Goal: Information Seeking & Learning: Learn about a topic

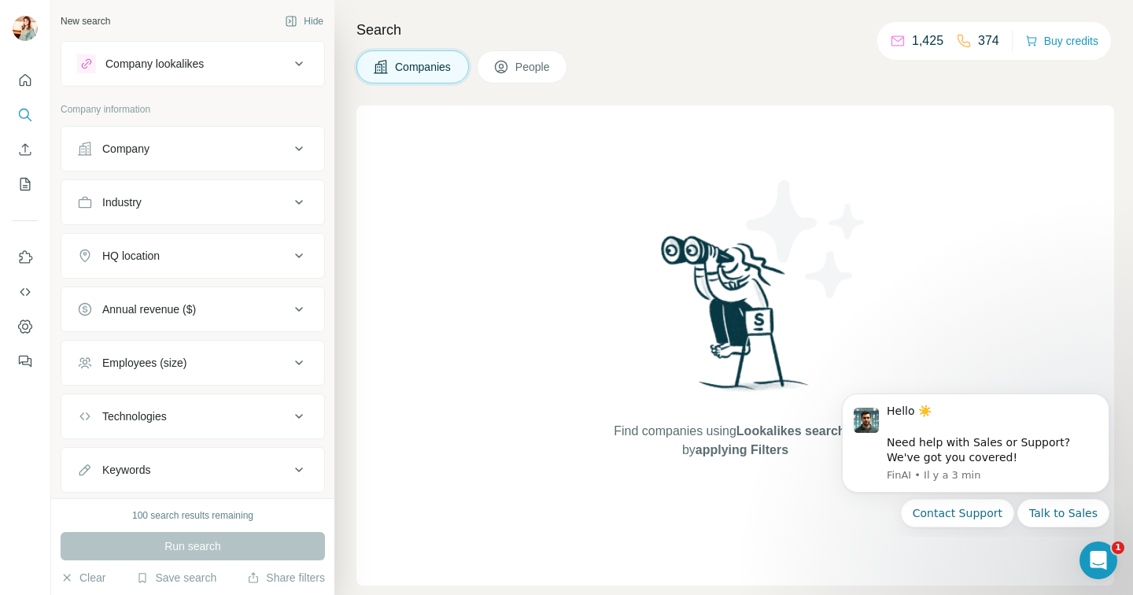
click at [978, 42] on p "374" at bounding box center [988, 40] width 21 height 19
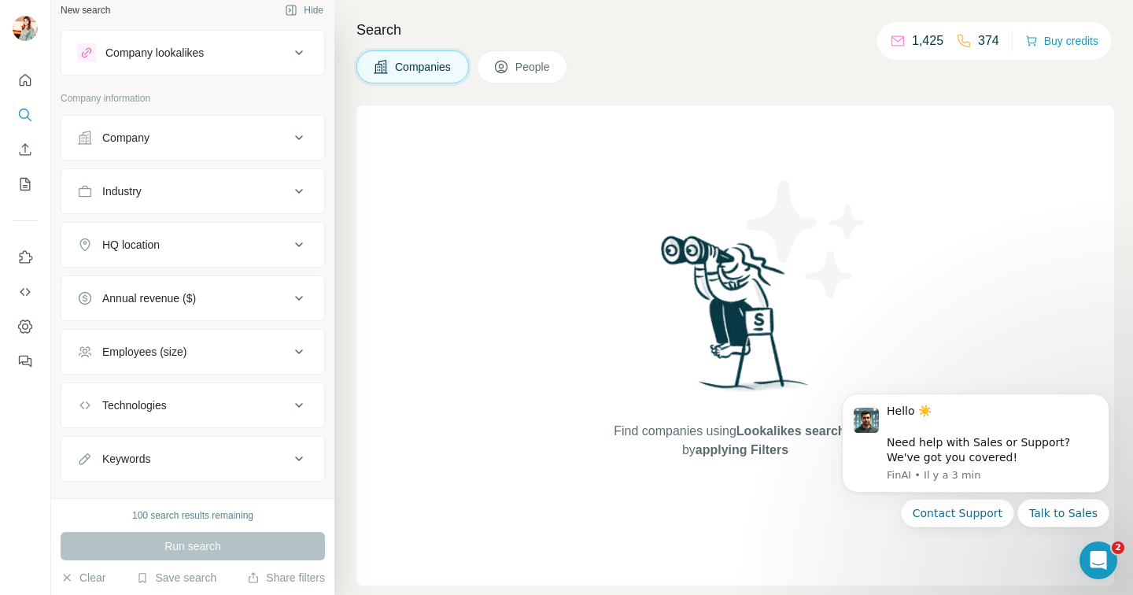
scroll to position [9, 0]
click at [27, 187] on icon "My lists" at bounding box center [27, 183] width 8 height 10
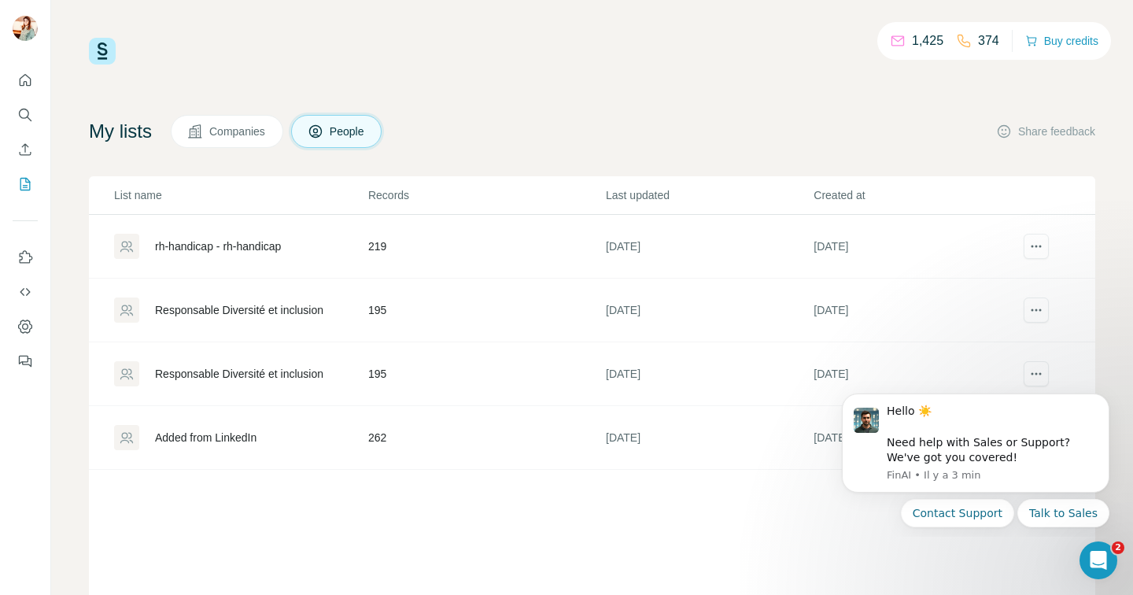
click at [607, 118] on div "My lists Companies People Share feedback" at bounding box center [592, 131] width 1007 height 33
click at [24, 120] on icon "Search" at bounding box center [25, 115] width 16 height 16
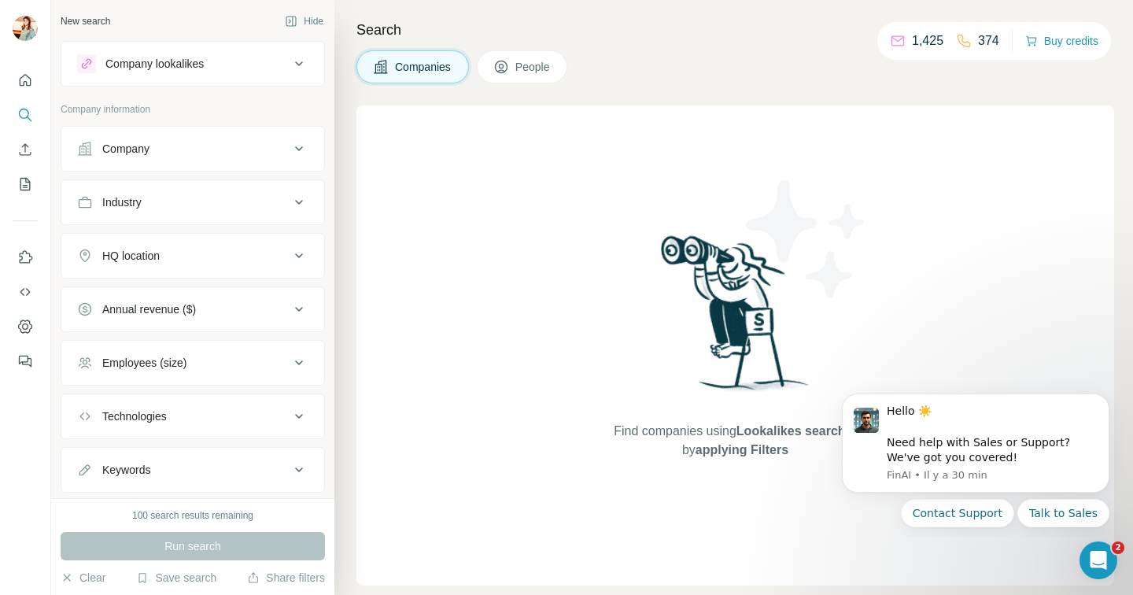
scroll to position [39, 0]
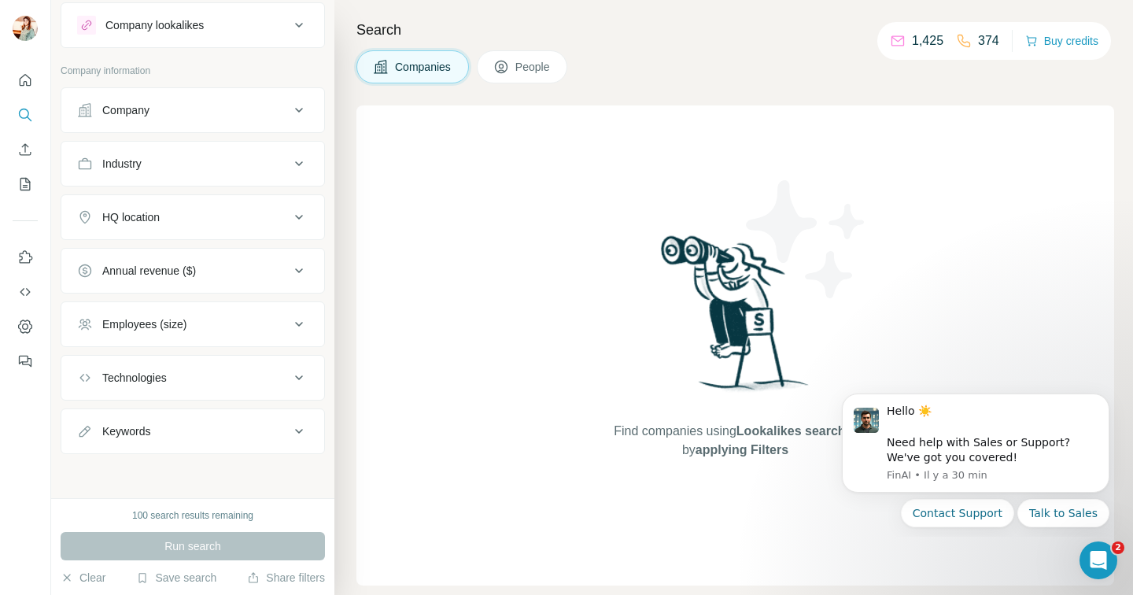
click at [220, 337] on button "Employees (size)" at bounding box center [192, 324] width 263 height 38
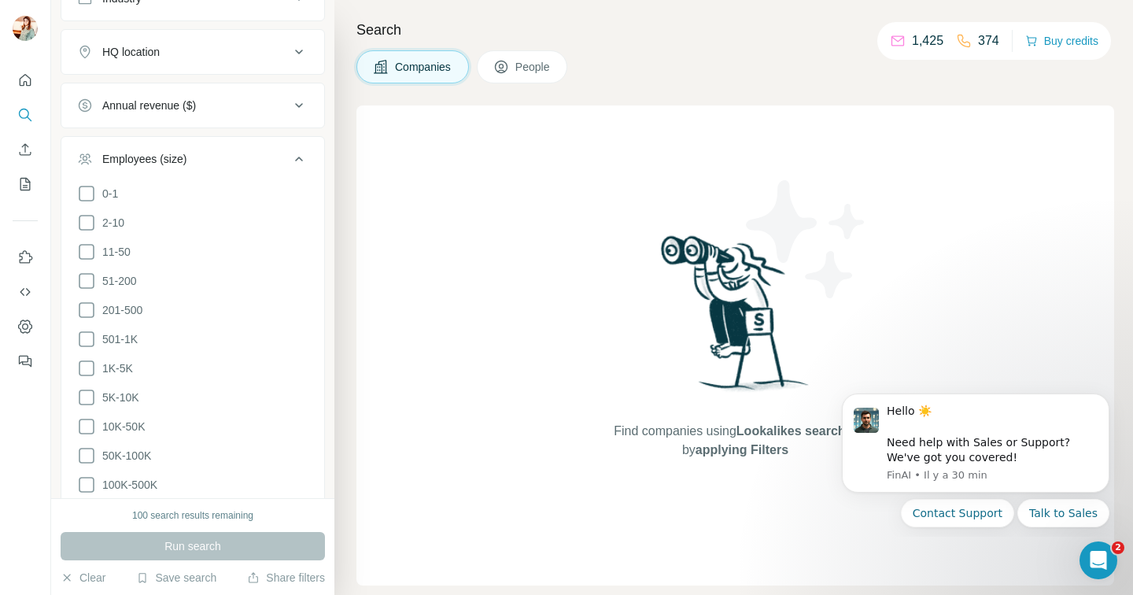
scroll to position [209, 0]
click at [90, 360] on icon at bounding box center [86, 363] width 19 height 19
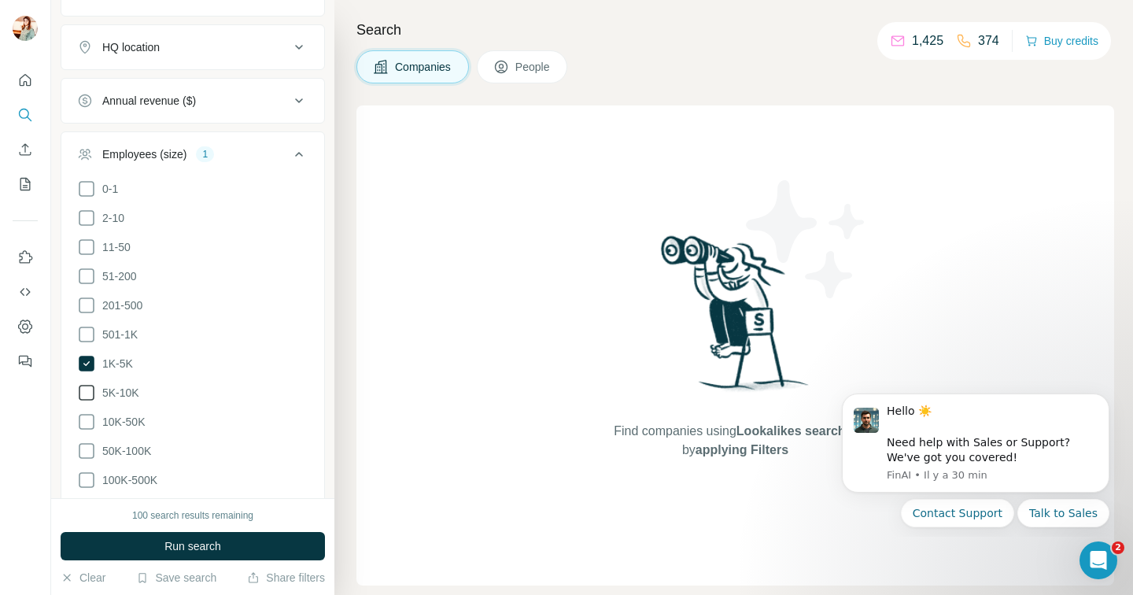
click at [97, 394] on span "5K-10K" at bounding box center [117, 393] width 43 height 16
click at [96, 414] on span "10K-50K" at bounding box center [120, 422] width 49 height 16
click at [92, 442] on icon at bounding box center [86, 451] width 19 height 19
click at [92, 471] on icon at bounding box center [86, 480] width 19 height 19
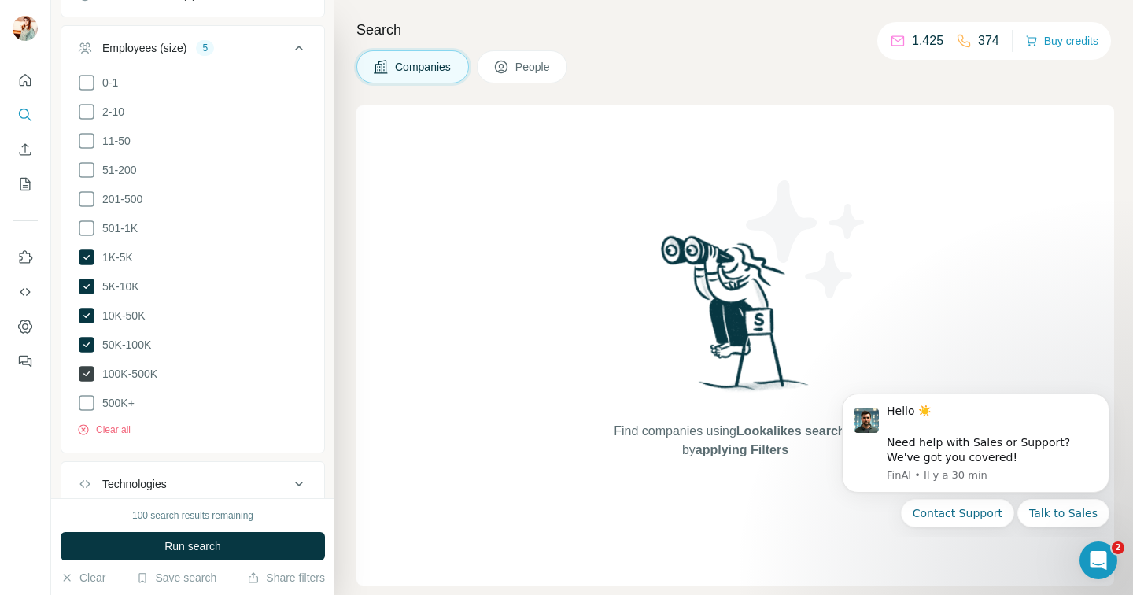
scroll to position [327, 0]
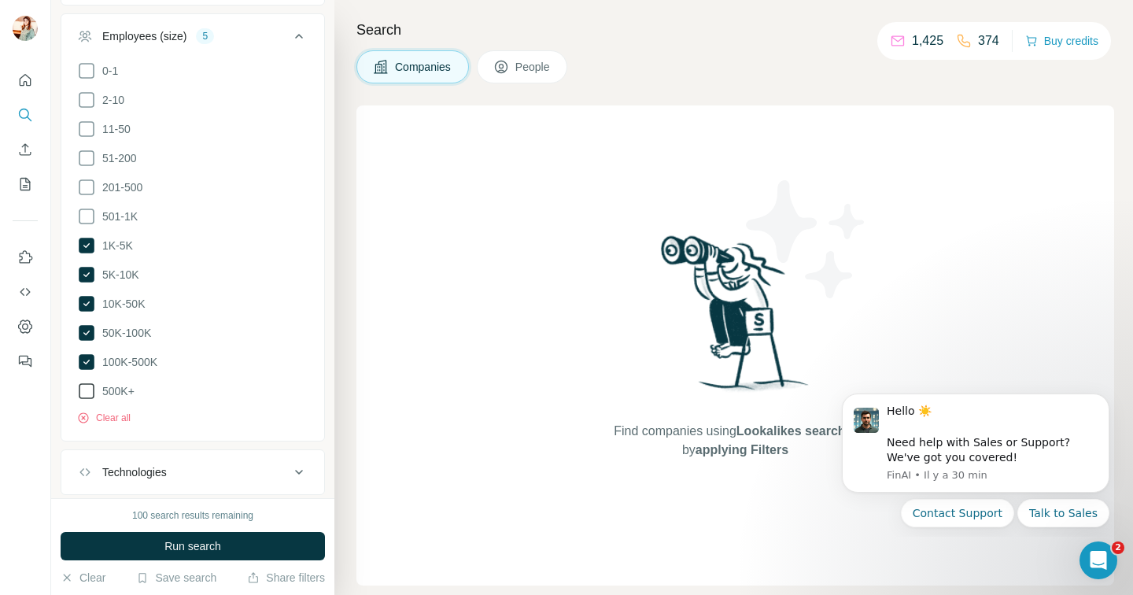
click at [96, 383] on span "500K+" at bounding box center [115, 391] width 39 height 16
click at [227, 543] on button "Run search" at bounding box center [193, 546] width 264 height 28
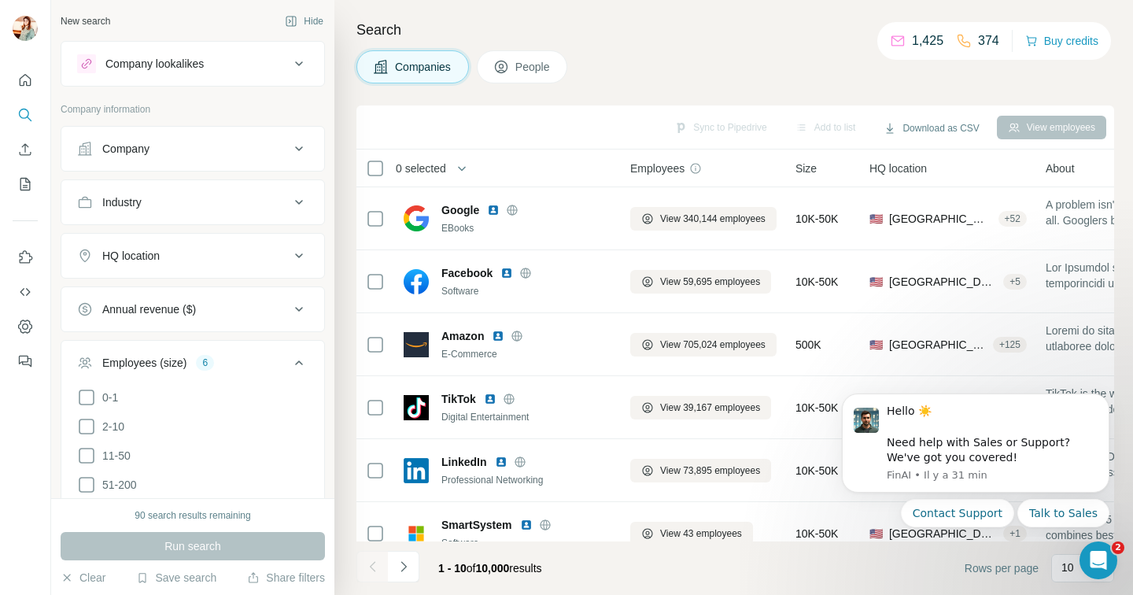
click at [245, 253] on div "HQ location" at bounding box center [183, 256] width 212 height 16
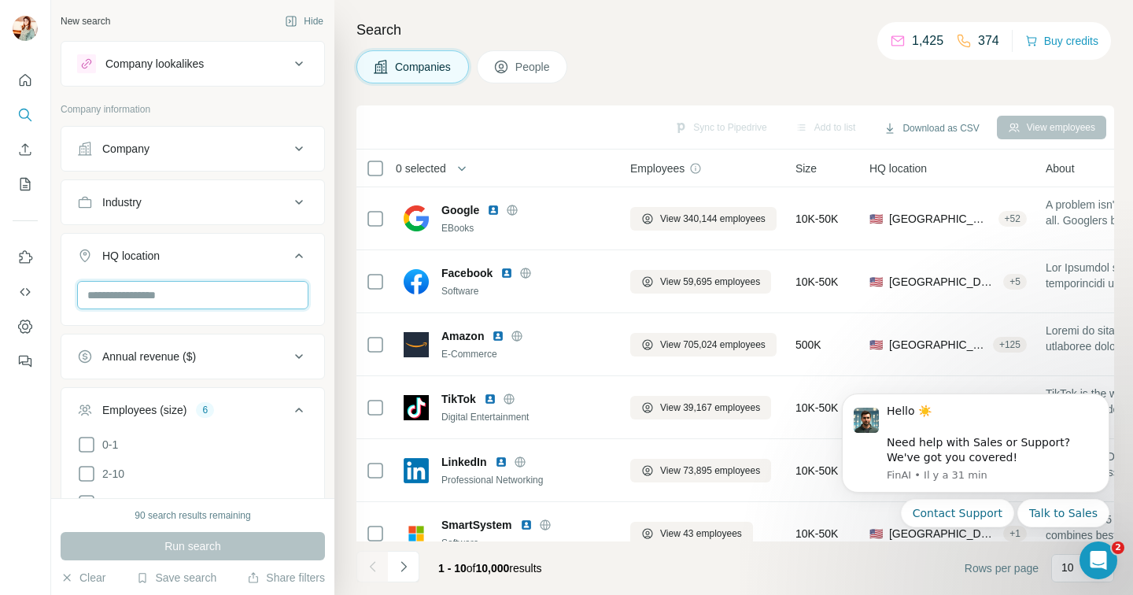
click at [245, 296] on input "text" at bounding box center [192, 295] width 231 height 28
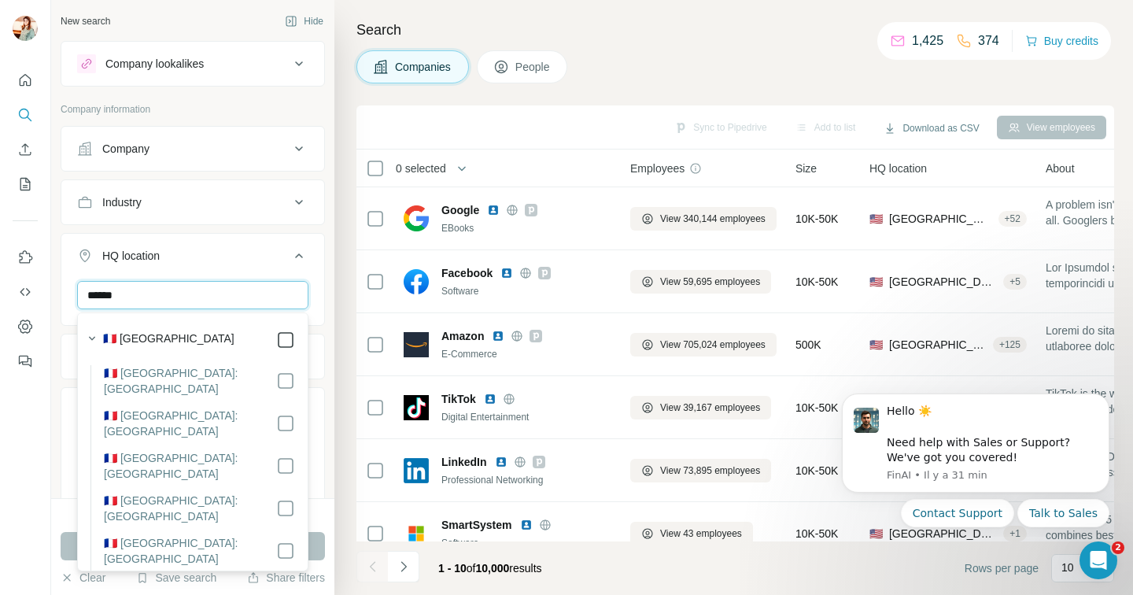
type input "******"
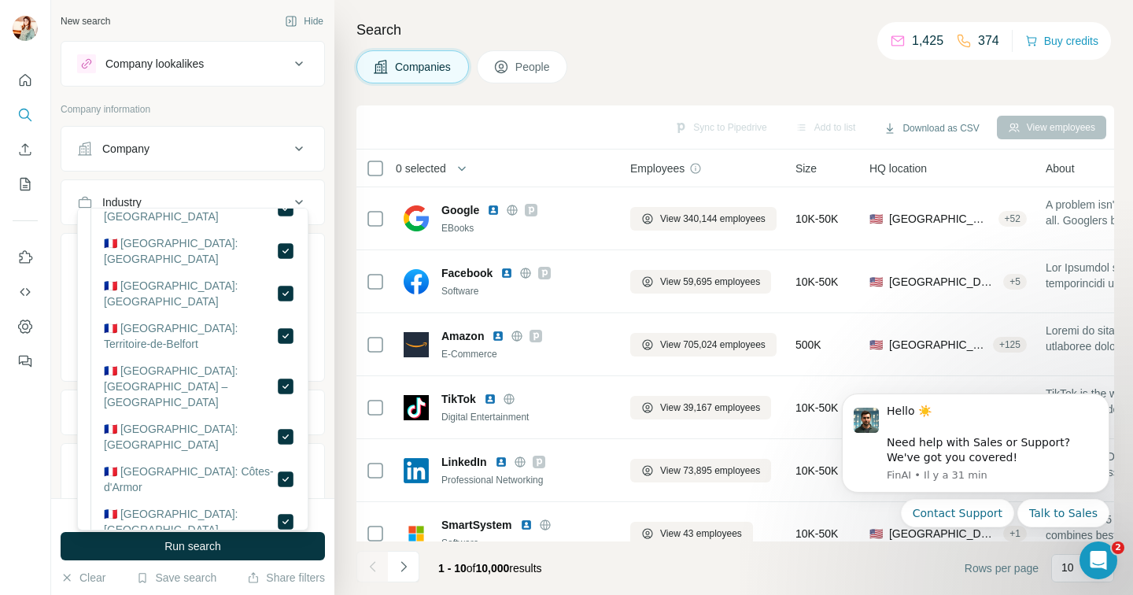
scroll to position [519, 0]
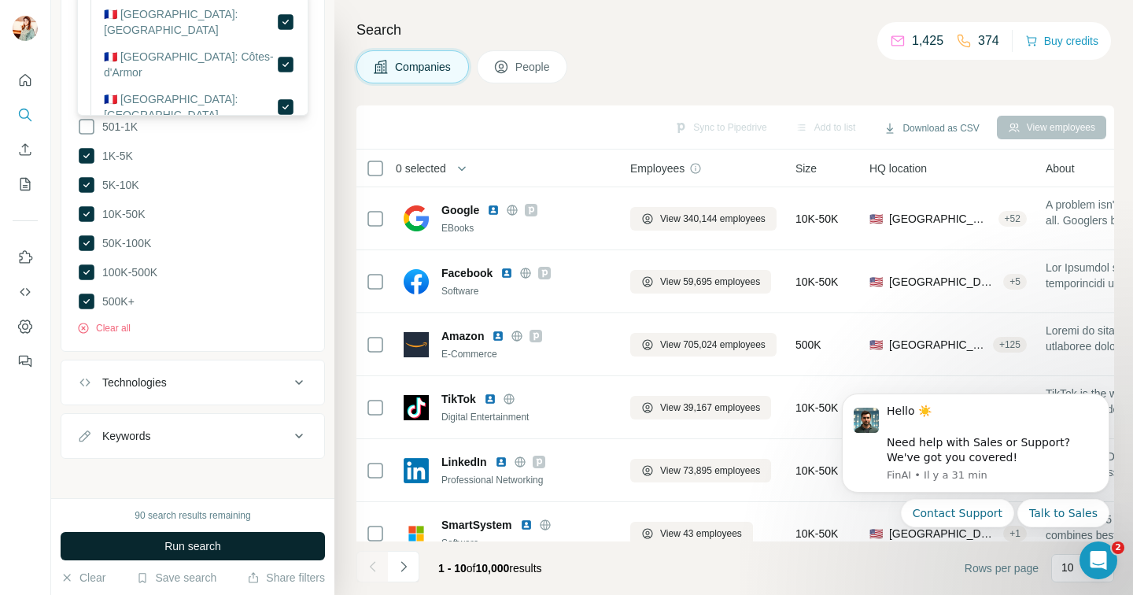
click at [259, 551] on button "Run search" at bounding box center [193, 546] width 264 height 28
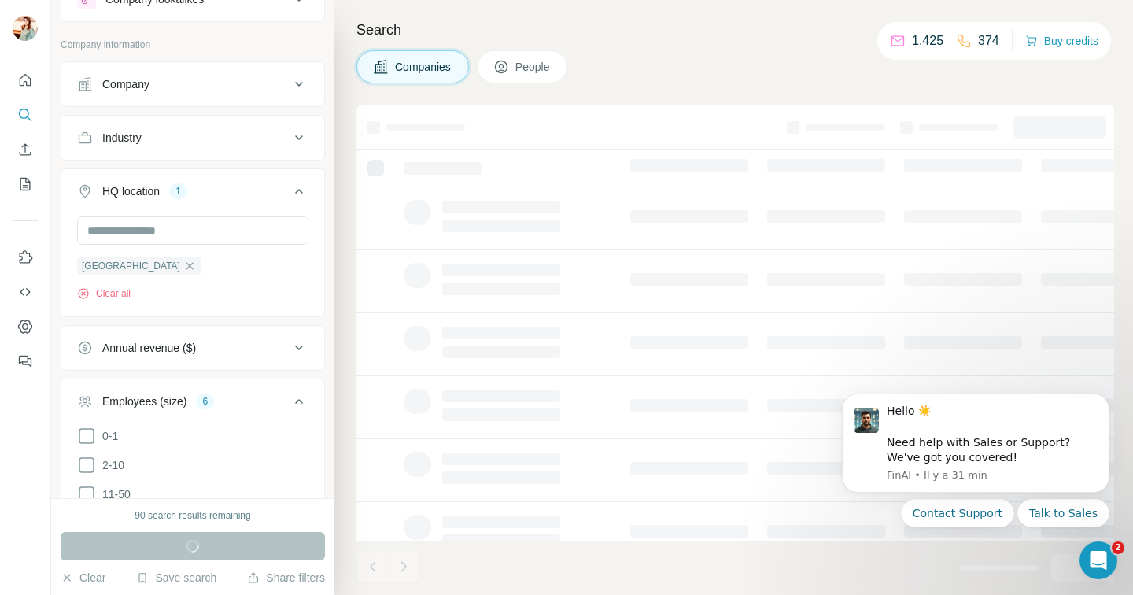
scroll to position [0, 0]
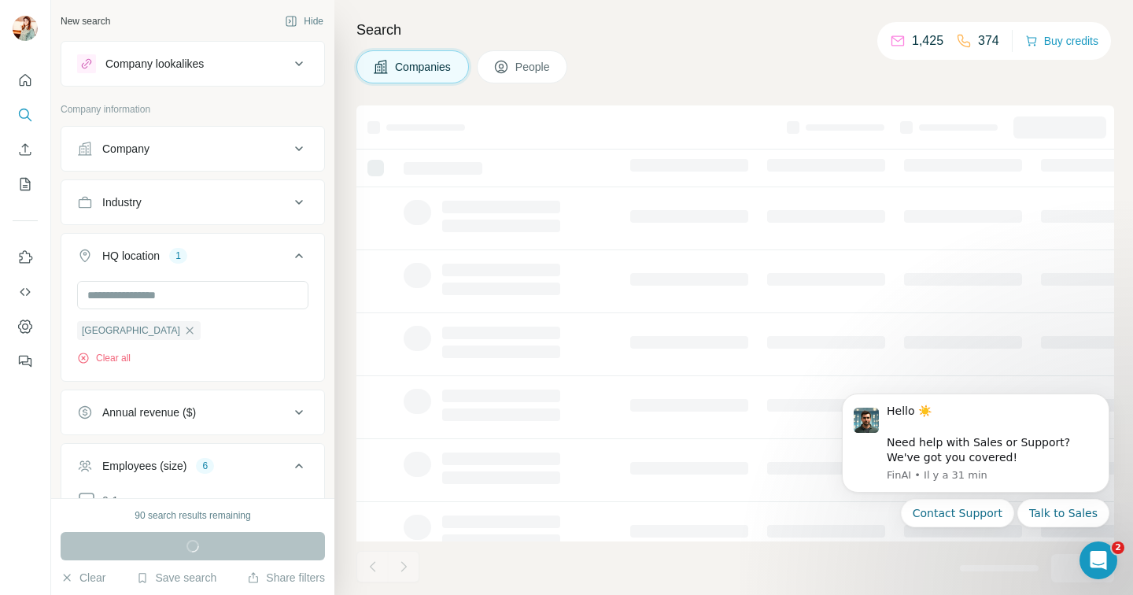
click at [314, 98] on div "Company lookalikes Company information Company Industry HQ location 1 [GEOGRAPH…" at bounding box center [193, 509] width 264 height 937
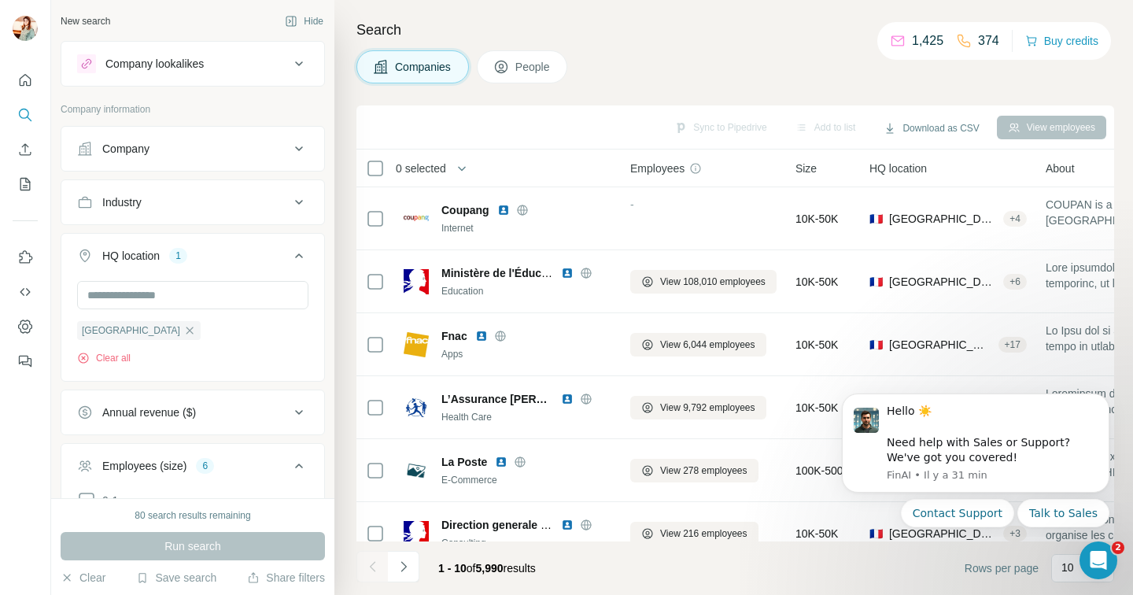
click at [215, 195] on div "Industry" at bounding box center [183, 202] width 212 height 16
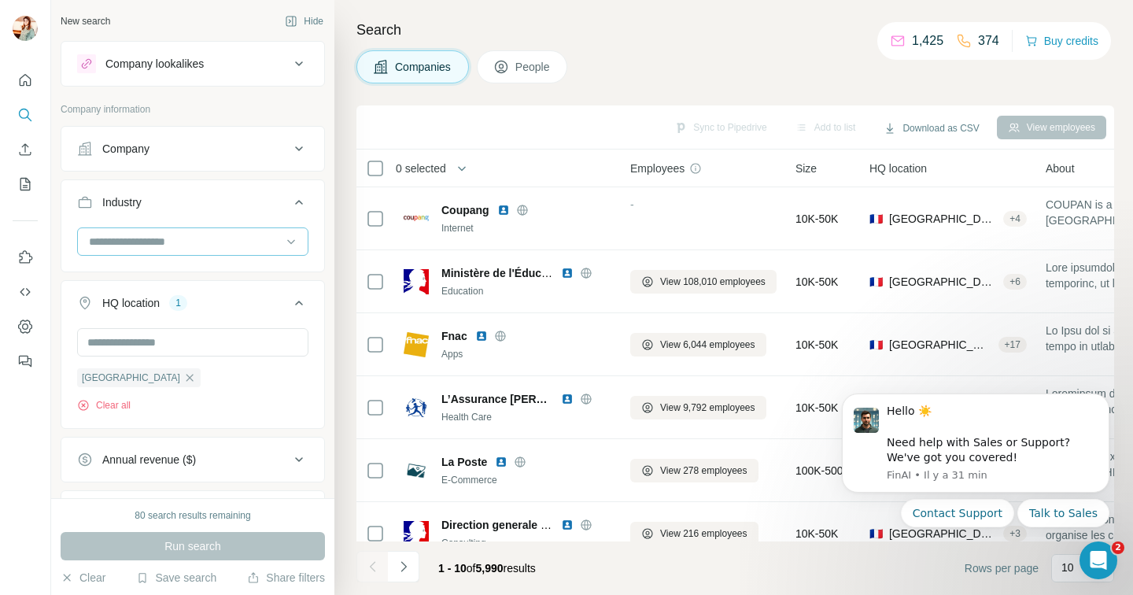
drag, startPoint x: 218, startPoint y: 246, endPoint x: 220, endPoint y: 238, distance: 8.2
click at [218, 245] on input at bounding box center [184, 241] width 194 height 17
click at [235, 146] on div "Company" at bounding box center [183, 149] width 212 height 16
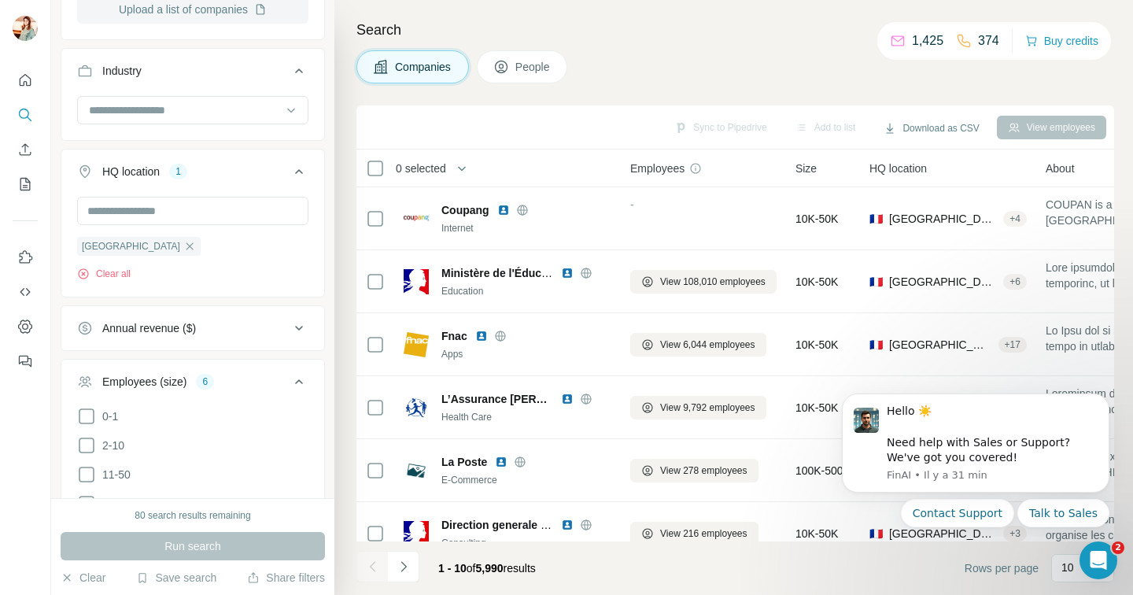
scroll to position [326, 0]
click at [251, 106] on input at bounding box center [184, 106] width 194 height 17
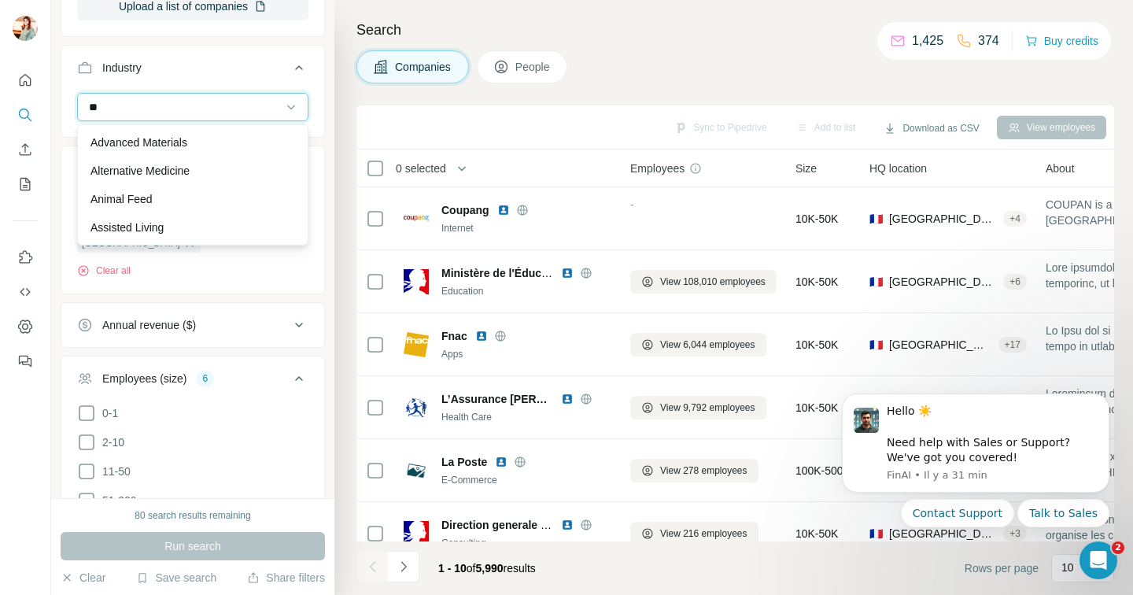
type input "*"
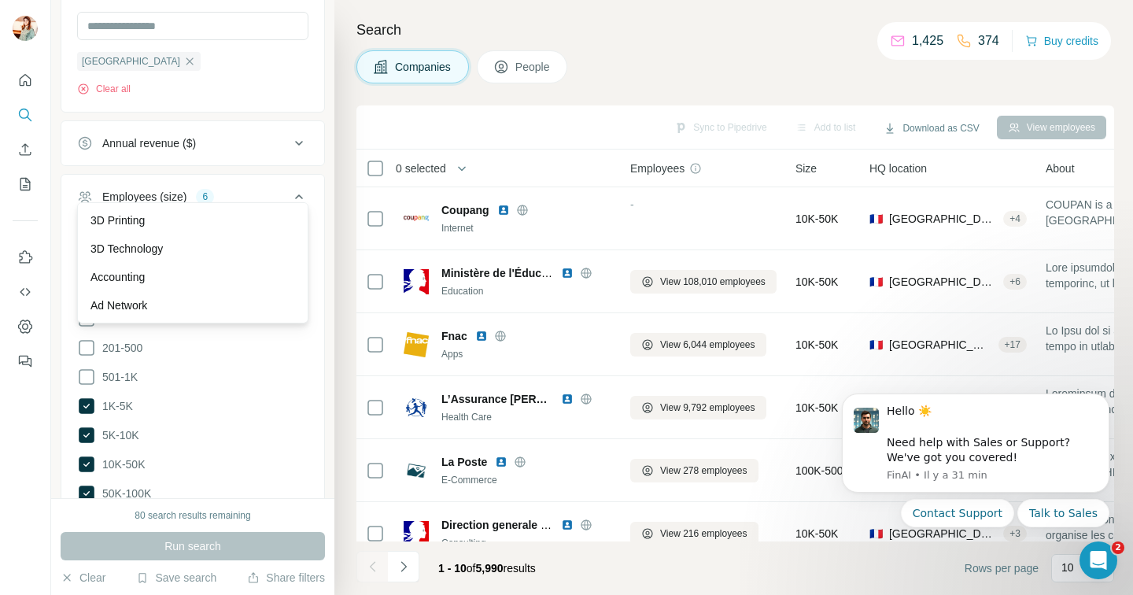
scroll to position [0, 0]
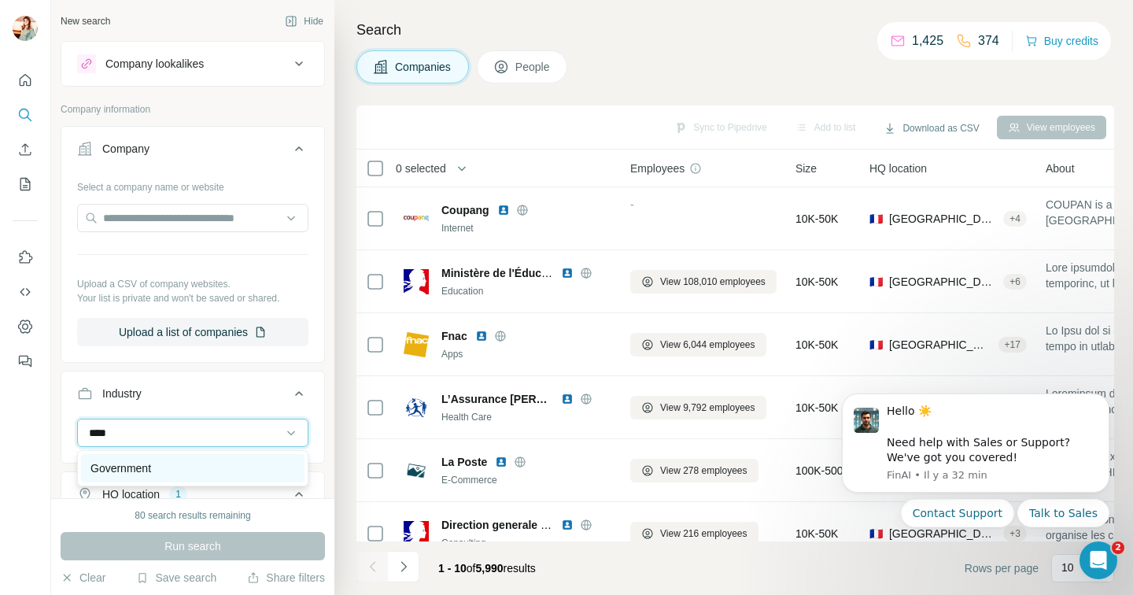
type input "****"
click at [220, 470] on div "Government" at bounding box center [193, 468] width 205 height 16
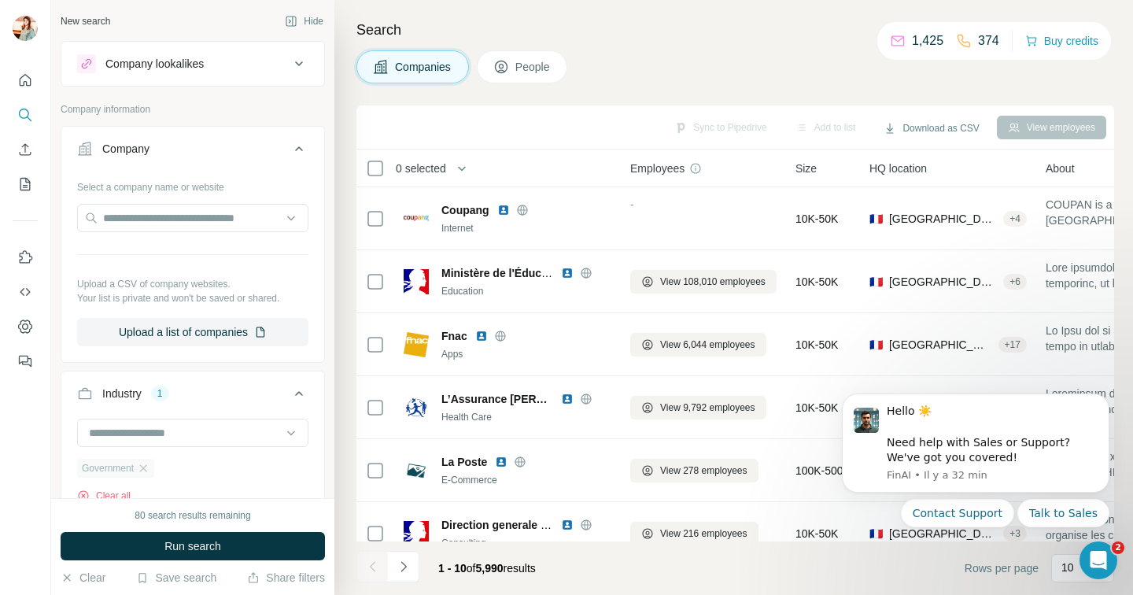
click at [108, 469] on span "Government" at bounding box center [108, 468] width 52 height 14
click at [148, 471] on icon "button" at bounding box center [143, 468] width 13 height 13
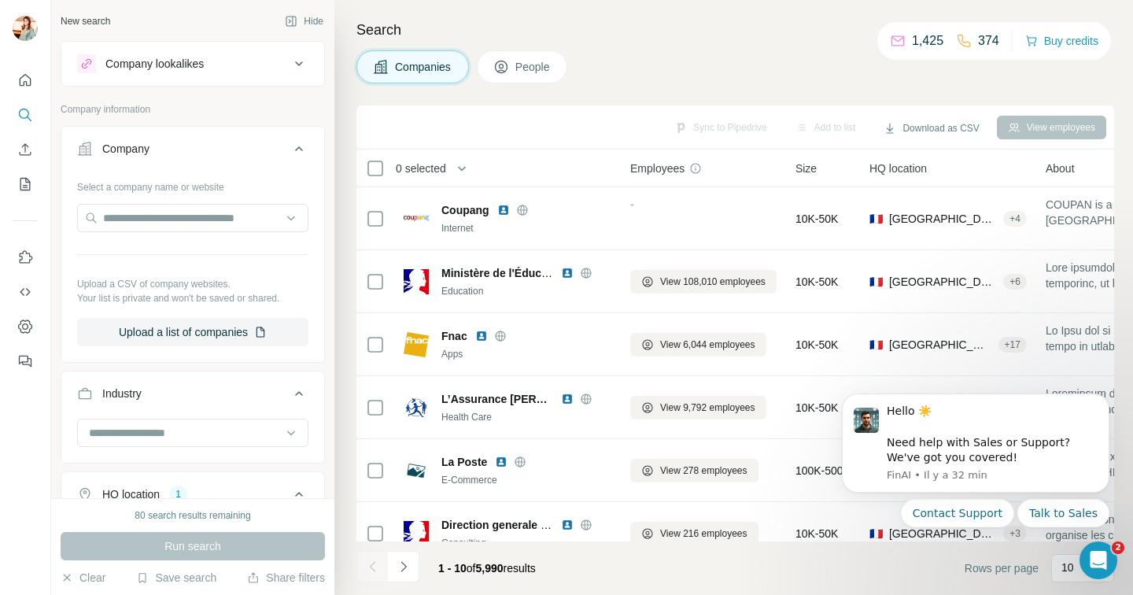
click at [515, 80] on button "People" at bounding box center [522, 66] width 91 height 33
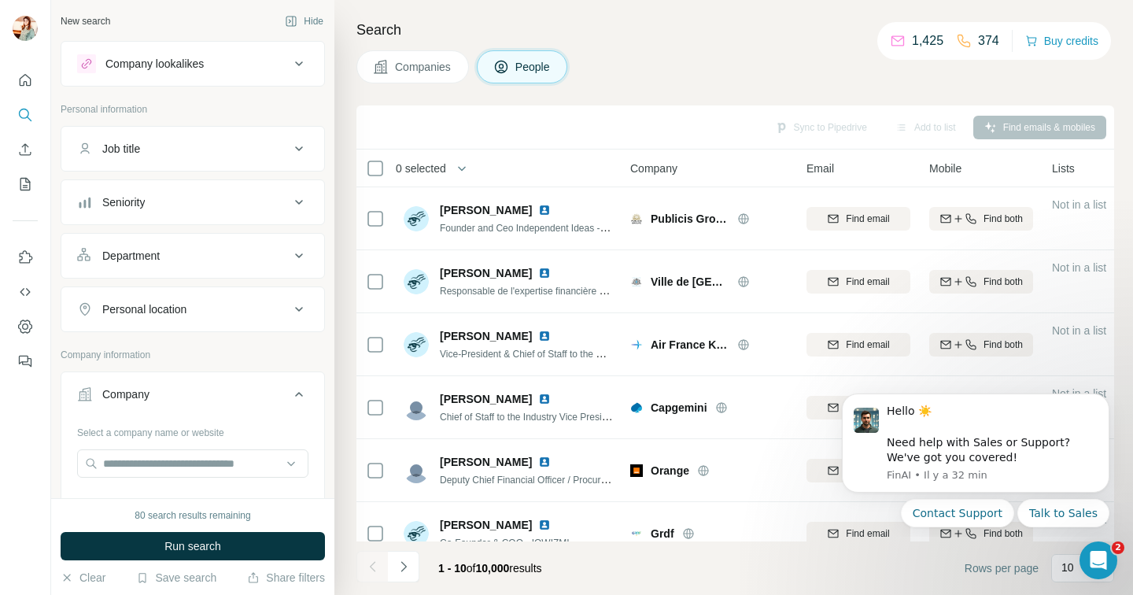
click at [213, 248] on div "Department" at bounding box center [183, 256] width 212 height 16
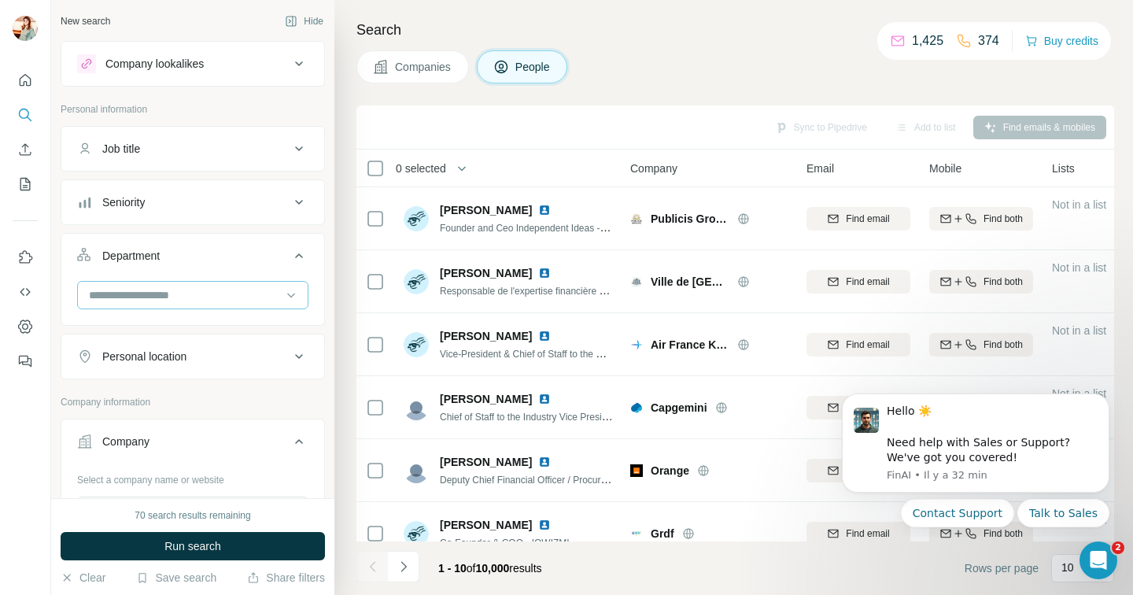
click at [209, 295] on input at bounding box center [184, 294] width 194 height 17
type input "*"
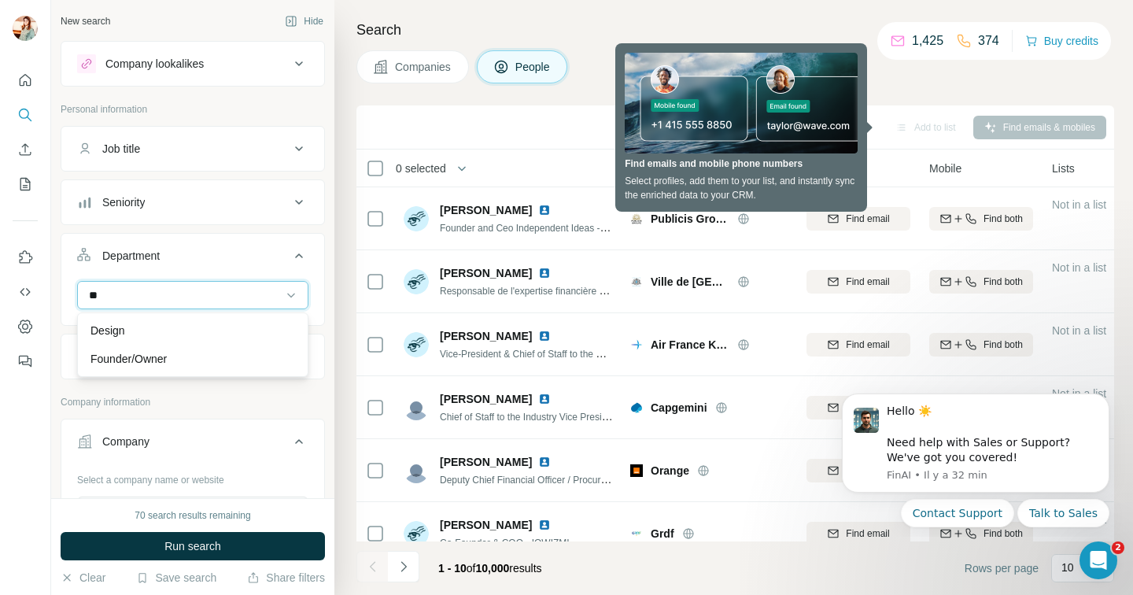
type input "*"
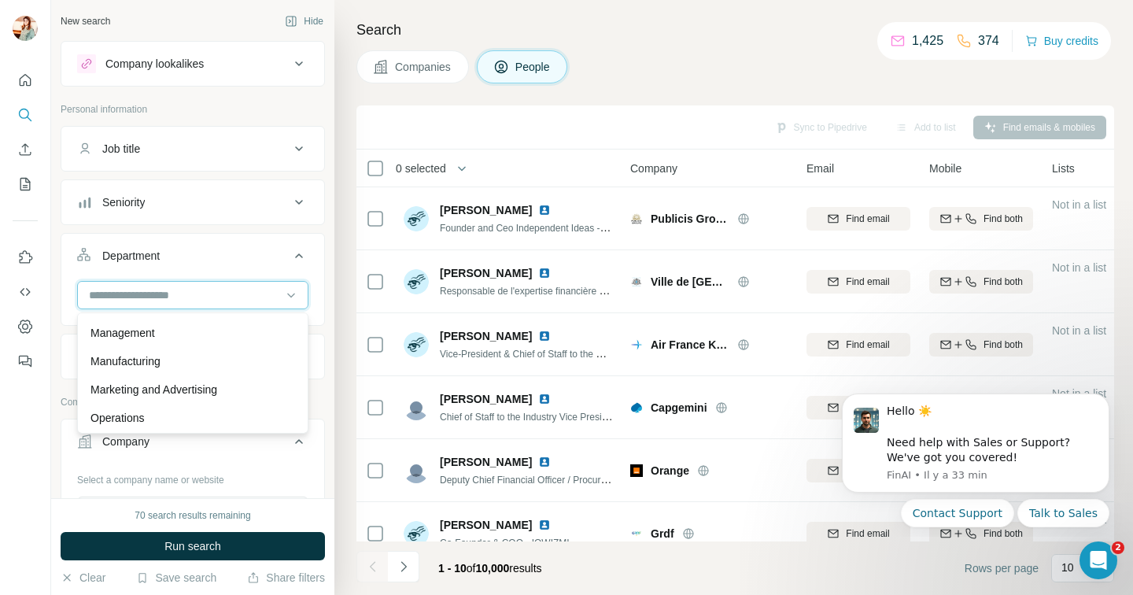
scroll to position [308, 0]
